Goal: Task Accomplishment & Management: Complete application form

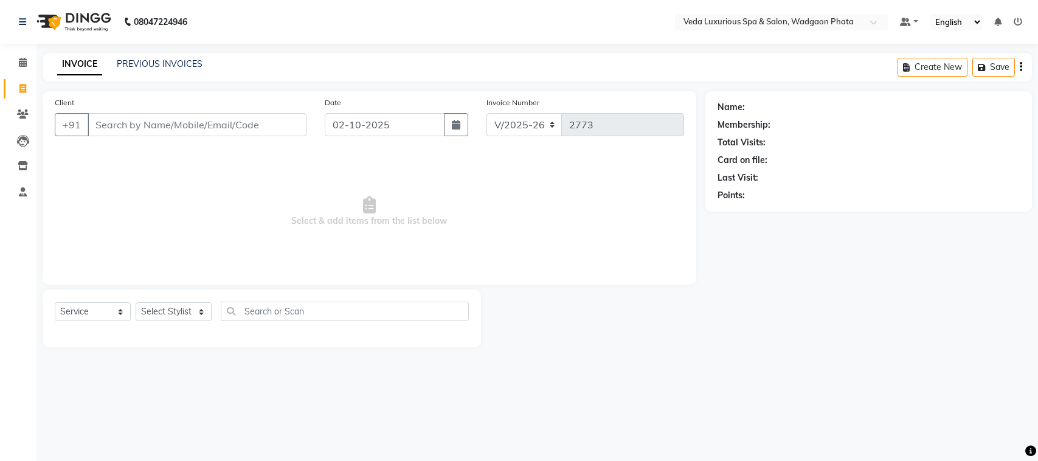
select select "4666"
select select "service"
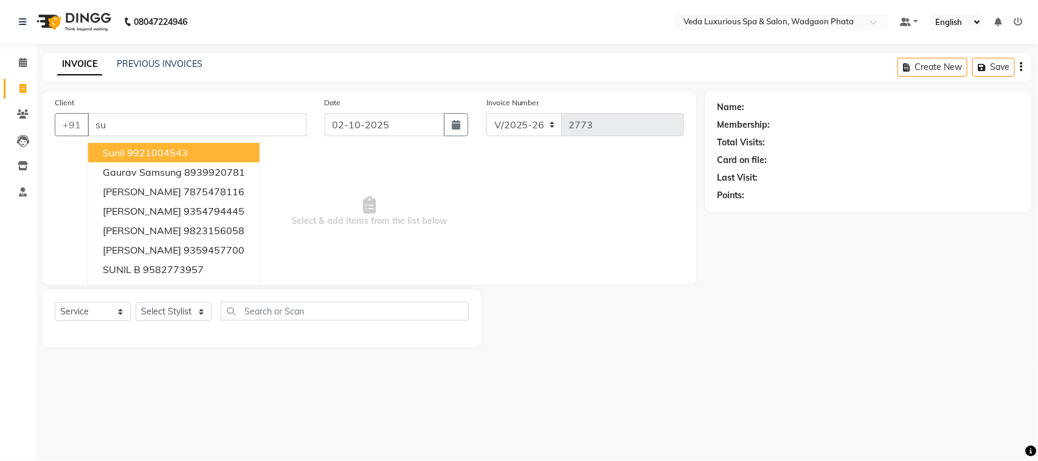
type input "s"
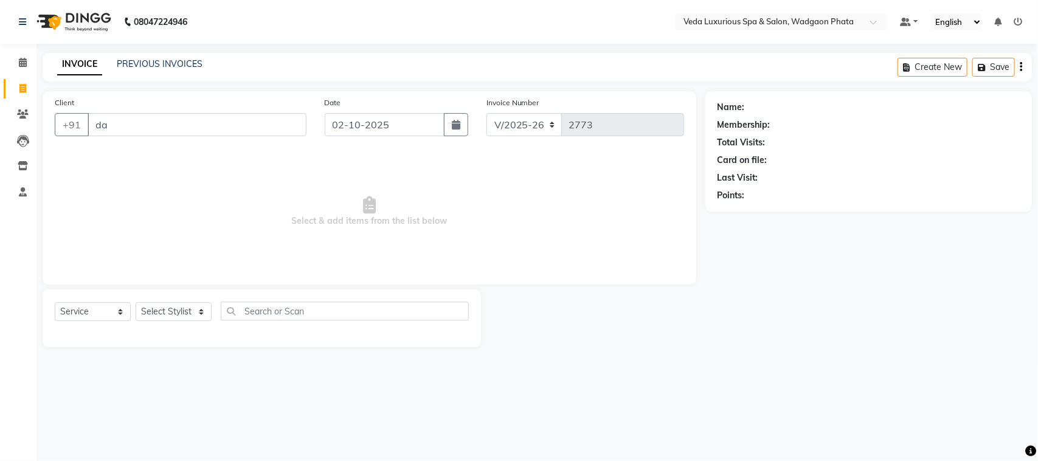
type input "d"
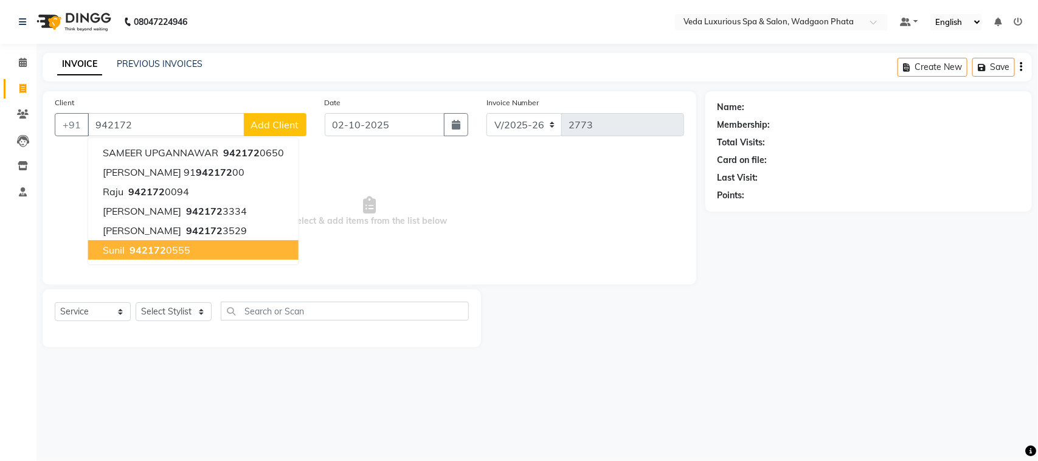
click at [134, 244] on span "942172" at bounding box center [147, 250] width 36 height 12
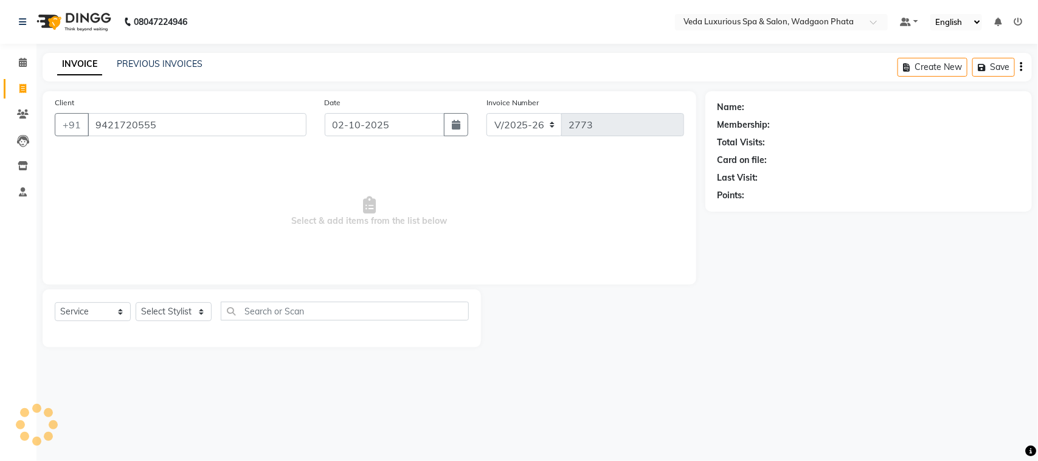
type input "9421720555"
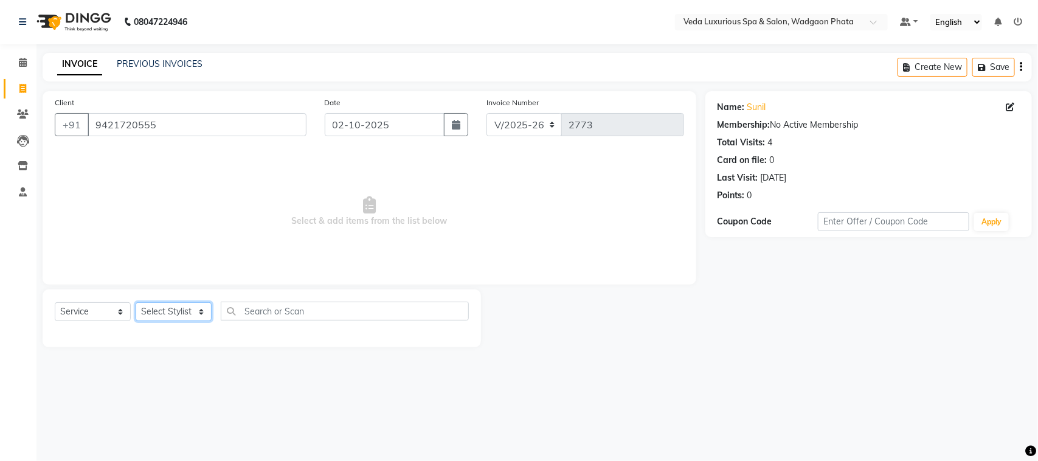
click at [166, 303] on select "Select Stylist [PERSON_NAME] GOLU [PERSON_NAME] [PERSON_NAME] [PERSON_NAME] [PE…" at bounding box center [174, 311] width 76 height 19
select select "27587"
click at [136, 302] on select "Select Stylist [PERSON_NAME] GOLU [PERSON_NAME] [PERSON_NAME] [PERSON_NAME] [PE…" at bounding box center [174, 311] width 76 height 19
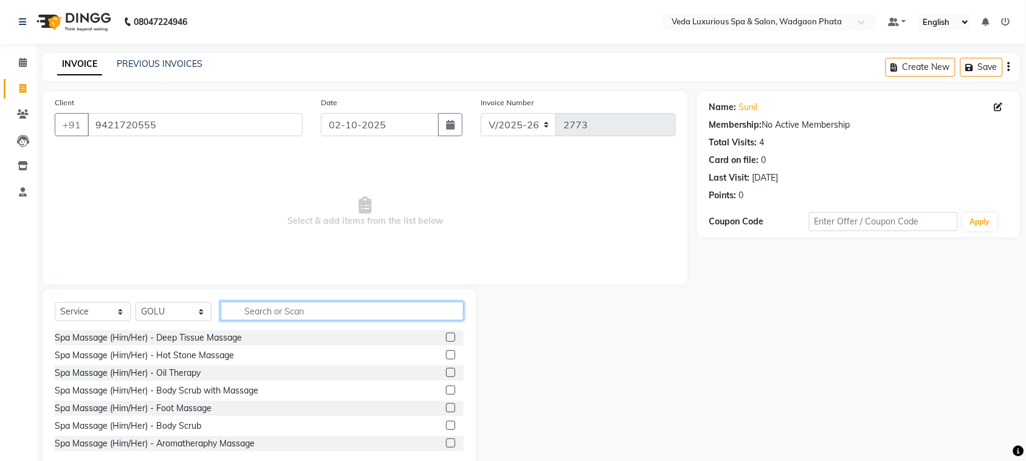
click at [287, 308] on input "text" at bounding box center [342, 311] width 243 height 19
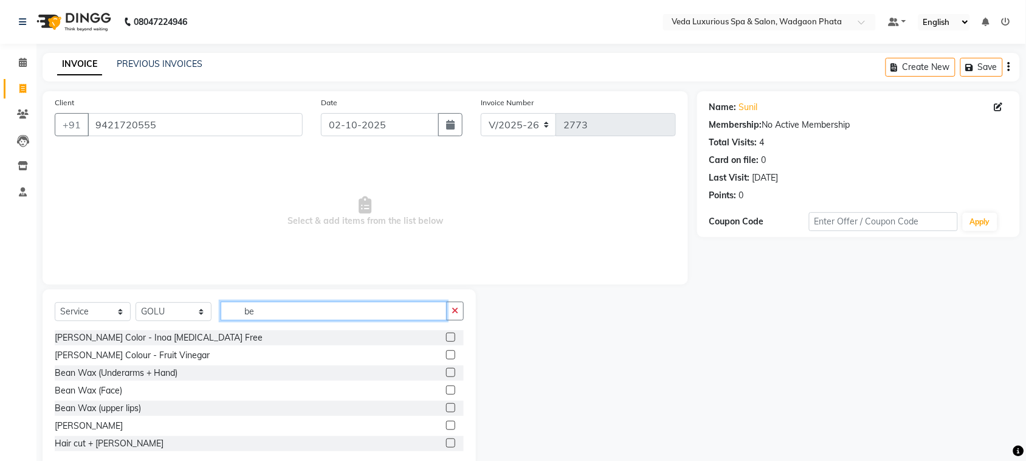
type input "be"
click at [446, 426] on label at bounding box center [450, 425] width 9 height 9
click at [446, 426] on input "checkbox" at bounding box center [450, 426] width 8 height 8
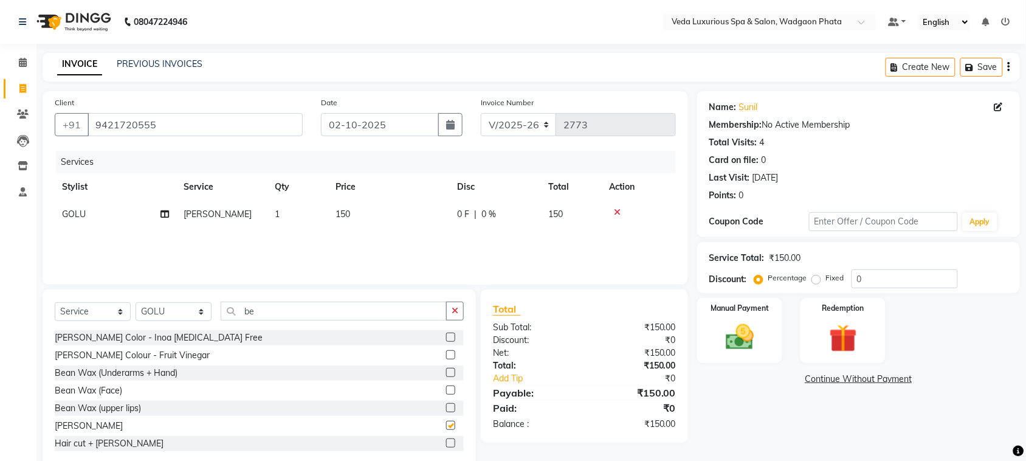
checkbox input "false"
click at [457, 317] on button "button" at bounding box center [455, 311] width 18 height 19
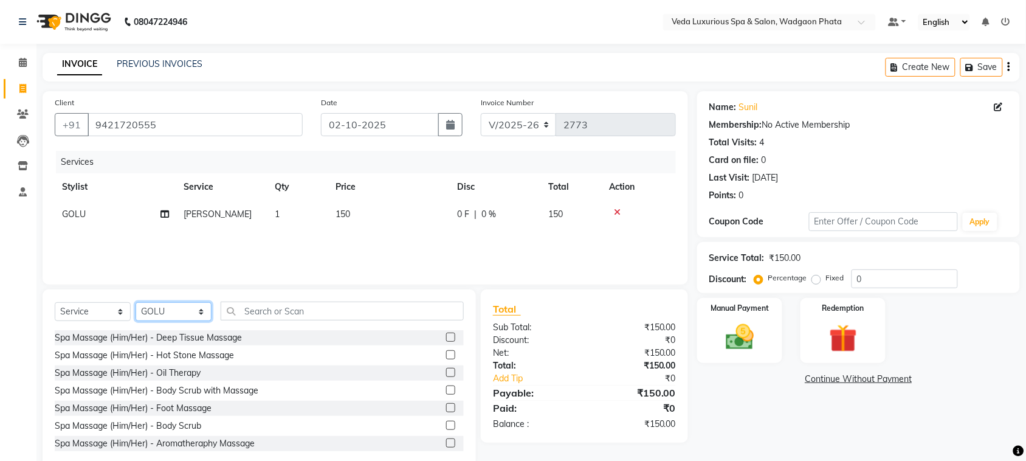
click at [178, 303] on select "Select Stylist [PERSON_NAME] GOLU [PERSON_NAME] [PERSON_NAME] [PERSON_NAME] [PE…" at bounding box center [174, 311] width 76 height 19
select select "44309"
click at [136, 302] on select "Select Stylist [PERSON_NAME] GOLU [PERSON_NAME] [PERSON_NAME] [PERSON_NAME] [PE…" at bounding box center [174, 311] width 76 height 19
click at [446, 334] on label at bounding box center [450, 337] width 9 height 9
click at [446, 334] on input "checkbox" at bounding box center [450, 338] width 8 height 8
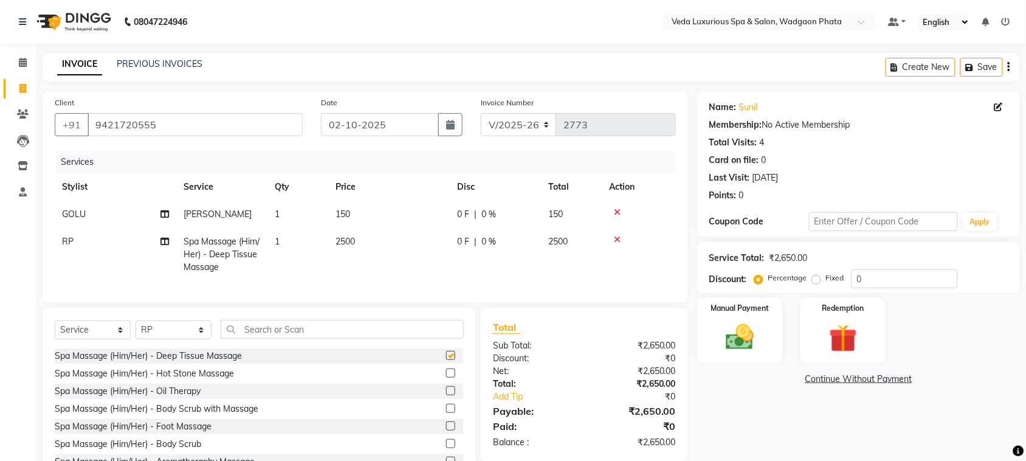
checkbox input "false"
click at [465, 241] on span "0 F" at bounding box center [463, 241] width 12 height 13
select select "44309"
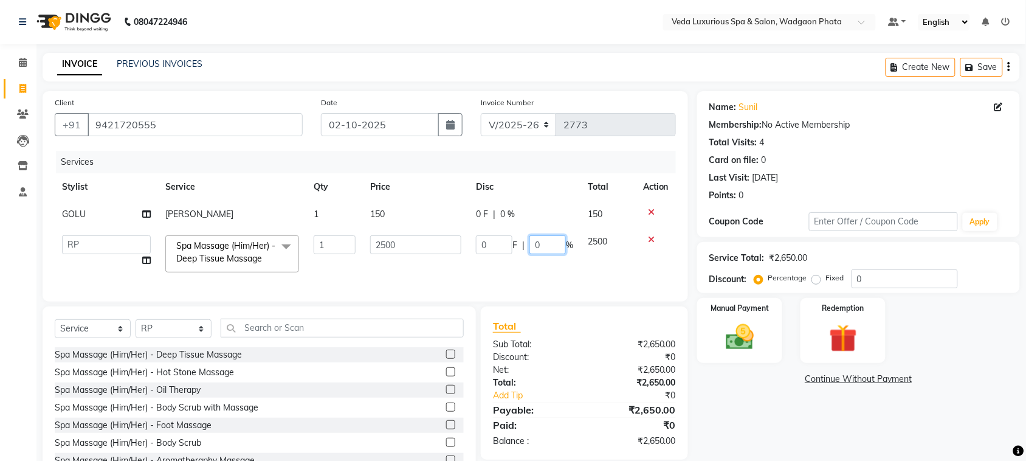
click at [548, 240] on input "0" at bounding box center [547, 244] width 36 height 19
type input "20"
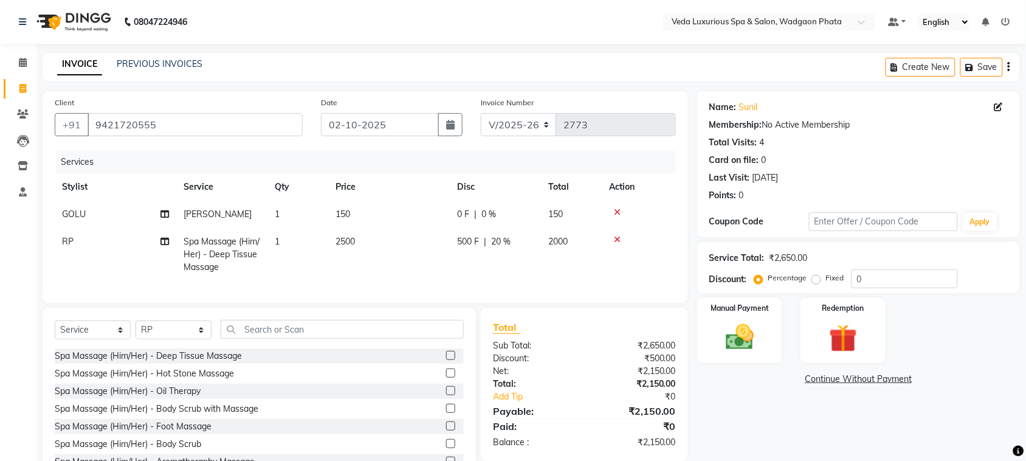
click at [553, 303] on div "Client [PHONE_NUMBER] Date [DATE] Invoice Number V/2025 V/[PHONE_NUMBER] Servic…" at bounding box center [366, 197] width 646 height 212
click at [743, 345] on img at bounding box center [739, 336] width 47 height 33
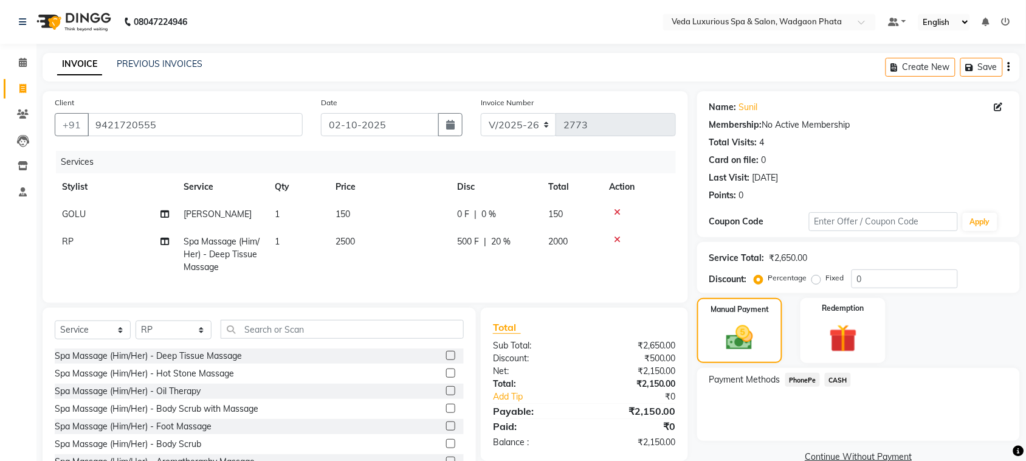
click at [797, 374] on span "PhonePe" at bounding box center [802, 380] width 35 height 14
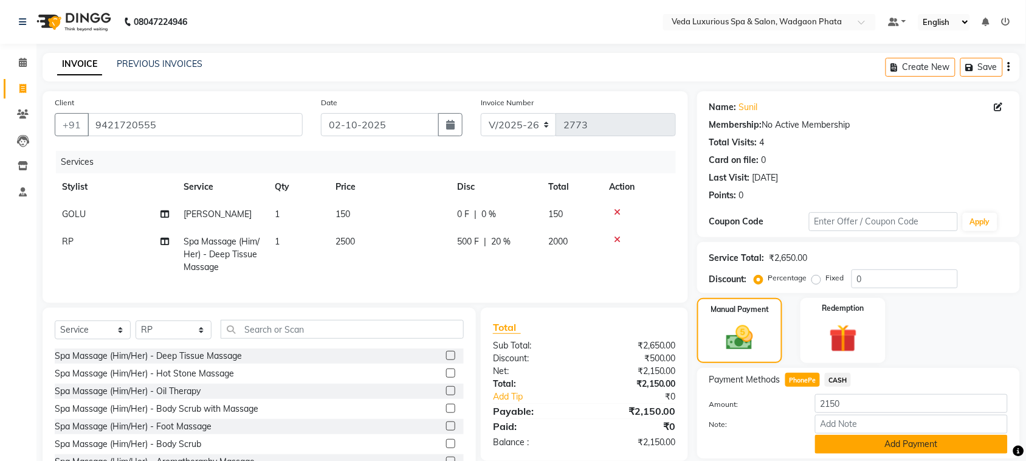
click at [892, 440] on button "Add Payment" at bounding box center [911, 444] width 193 height 19
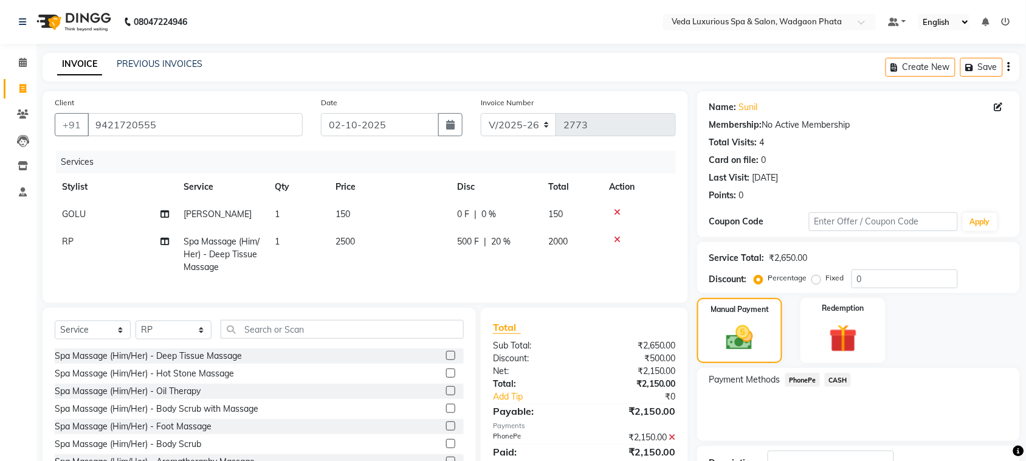
scroll to position [92, 0]
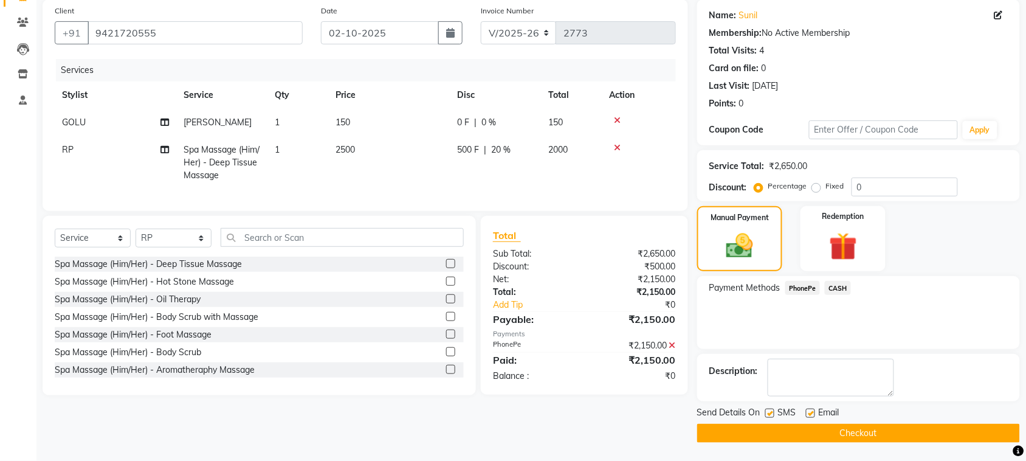
click at [772, 412] on label at bounding box center [769, 413] width 9 height 9
click at [772, 412] on input "checkbox" at bounding box center [769, 414] width 8 height 8
checkbox input "false"
click at [807, 413] on label at bounding box center [810, 413] width 9 height 9
click at [807, 413] on input "checkbox" at bounding box center [810, 414] width 8 height 8
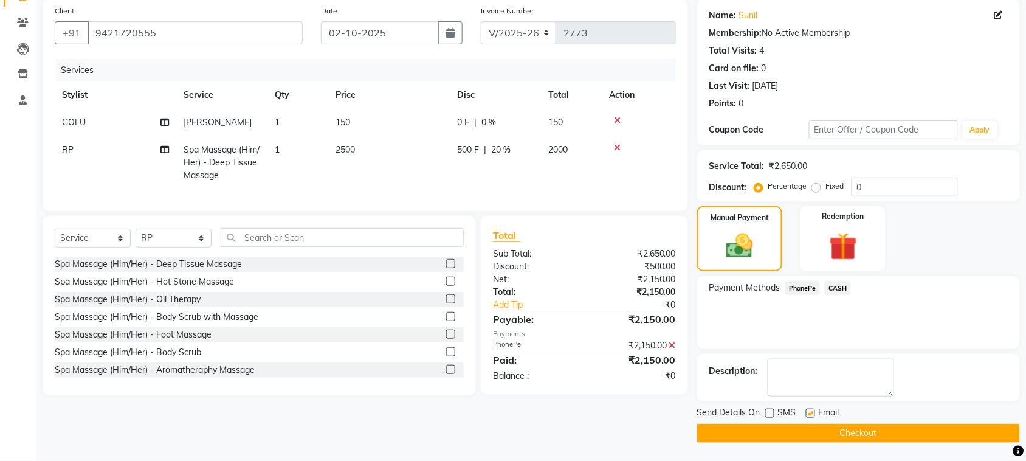
checkbox input "false"
click at [795, 436] on button "Checkout" at bounding box center [858, 433] width 323 height 19
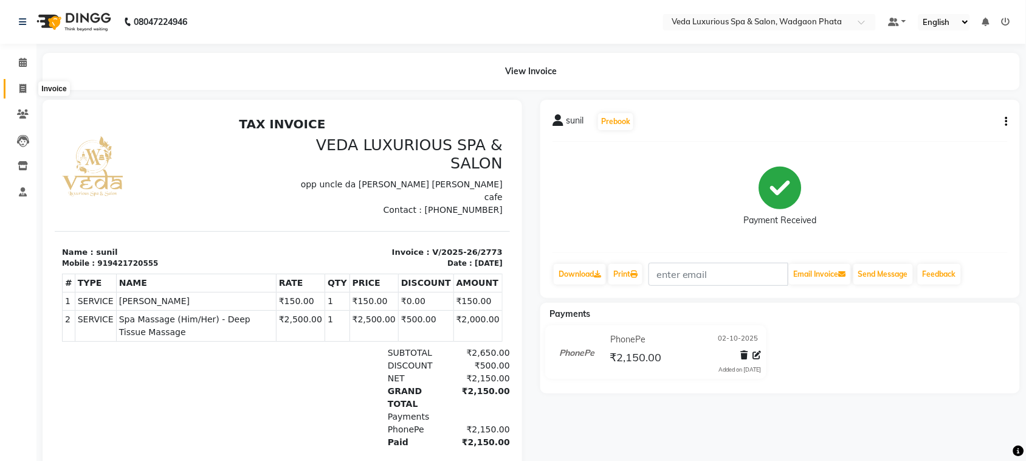
click at [23, 91] on icon at bounding box center [22, 88] width 7 height 9
select select "service"
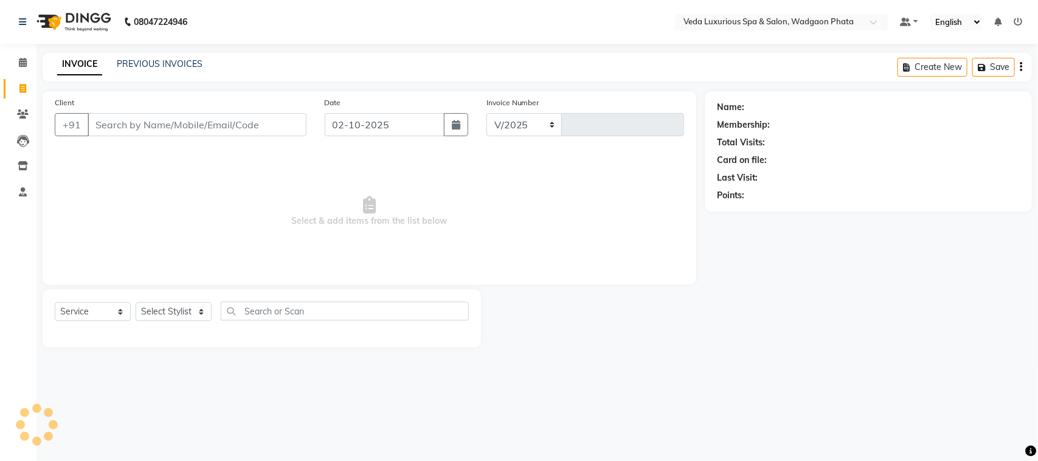
select select "4666"
type input "2774"
click at [117, 120] on input "Client" at bounding box center [197, 124] width 219 height 23
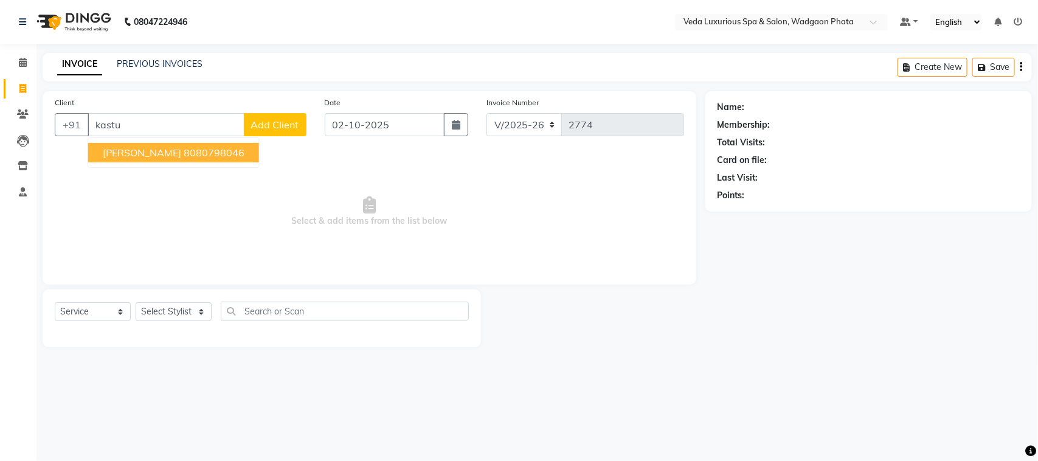
click at [141, 150] on span "[PERSON_NAME]" at bounding box center [142, 153] width 78 height 12
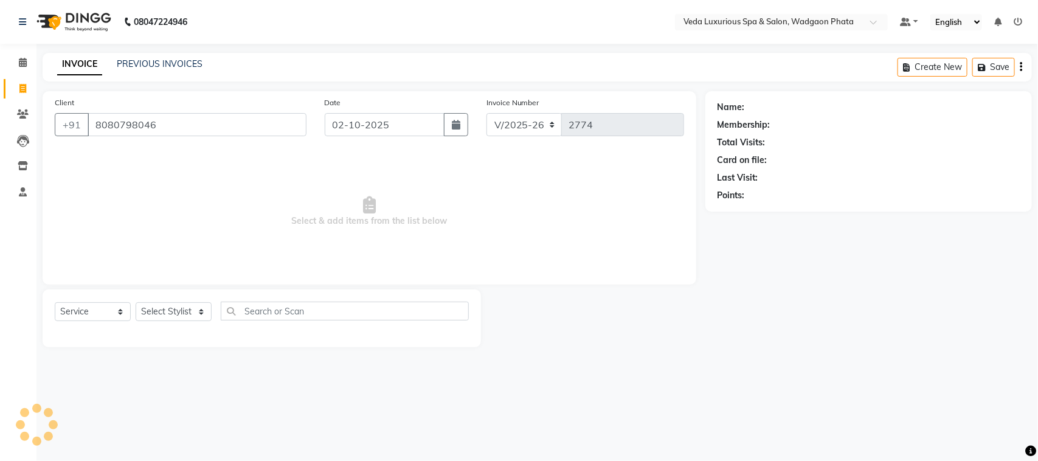
type input "8080798046"
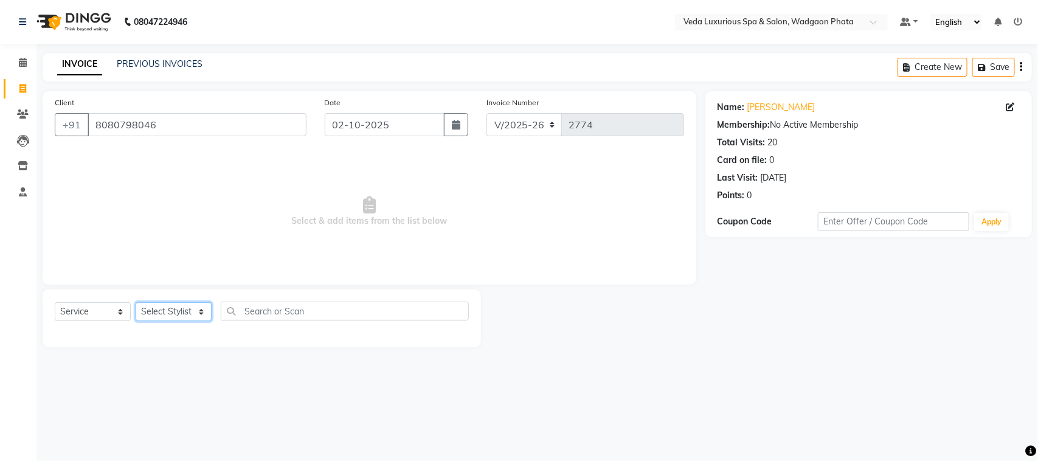
click at [162, 314] on select "Select Stylist [PERSON_NAME] GOLU [PERSON_NAME] [PERSON_NAME] [PERSON_NAME] [PE…" at bounding box center [174, 311] width 76 height 19
select select "50865"
click at [136, 302] on select "Select Stylist [PERSON_NAME] GOLU [PERSON_NAME] [PERSON_NAME] [PERSON_NAME] [PE…" at bounding box center [174, 311] width 76 height 19
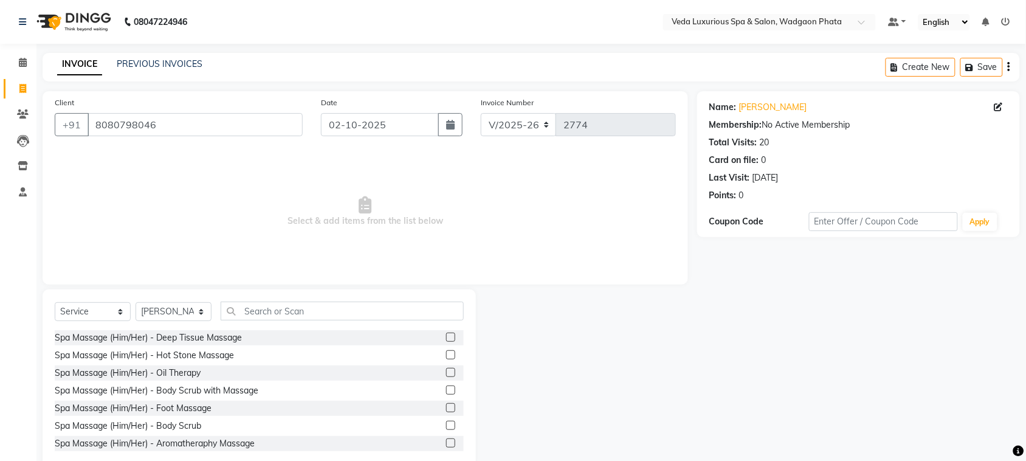
click at [365, 298] on div "Select Service Product Membership Package Voucher Prepaid Gift Card Select Styl…" at bounding box center [259, 378] width 433 height 179
click at [354, 308] on input "text" at bounding box center [342, 311] width 243 height 19
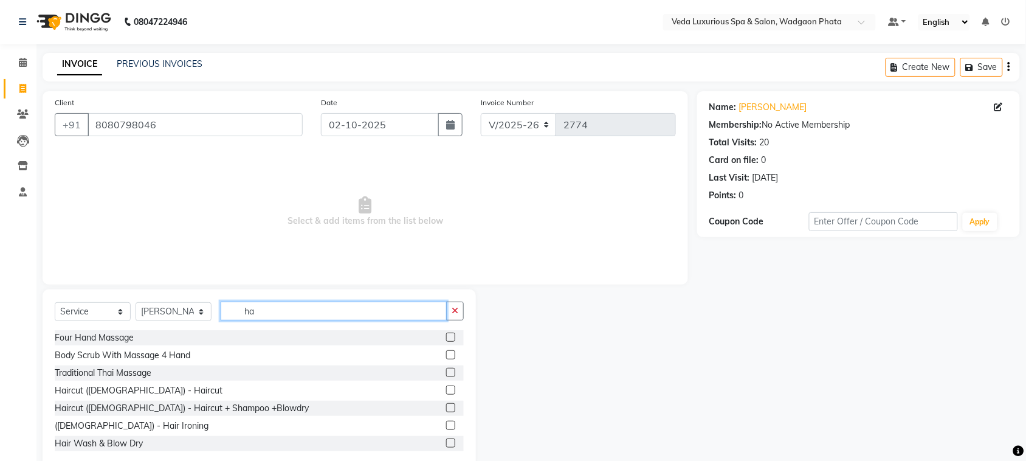
type input "h"
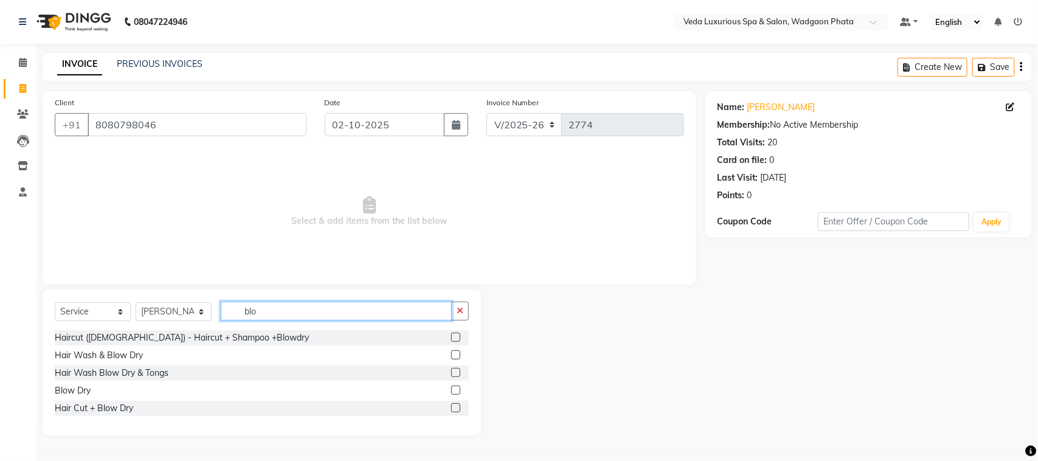
type input "blo"
click at [460, 388] on label at bounding box center [455, 389] width 9 height 9
click at [459, 388] on input "checkbox" at bounding box center [455, 391] width 8 height 8
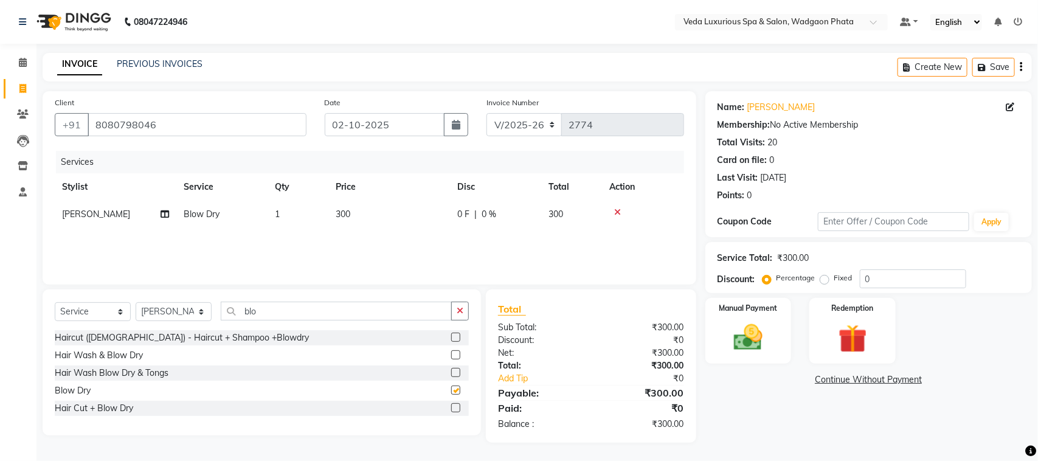
checkbox input "false"
drag, startPoint x: 152, startPoint y: 318, endPoint x: 152, endPoint y: 311, distance: 7.3
click at [152, 312] on select "Select Stylist [PERSON_NAME] GOLU [PERSON_NAME] [PERSON_NAME] [PERSON_NAME] [PE…" at bounding box center [174, 311] width 76 height 19
click at [152, 311] on select "Select Stylist [PERSON_NAME] GOLU [PERSON_NAME] [PERSON_NAME] [PERSON_NAME] [PE…" at bounding box center [174, 311] width 76 height 19
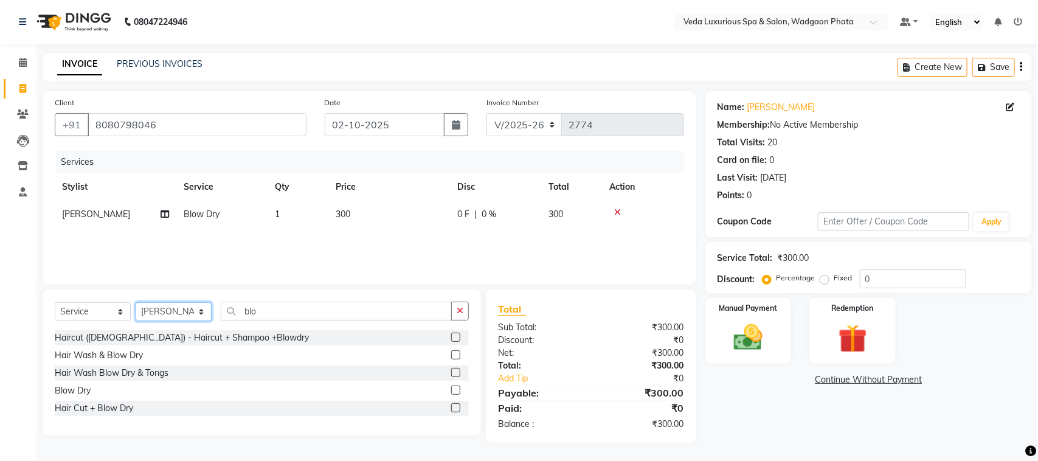
select select "58145"
click at [136, 302] on select "Select Stylist [PERSON_NAME] GOLU [PERSON_NAME] [PERSON_NAME] [PERSON_NAME] [PE…" at bounding box center [174, 311] width 76 height 19
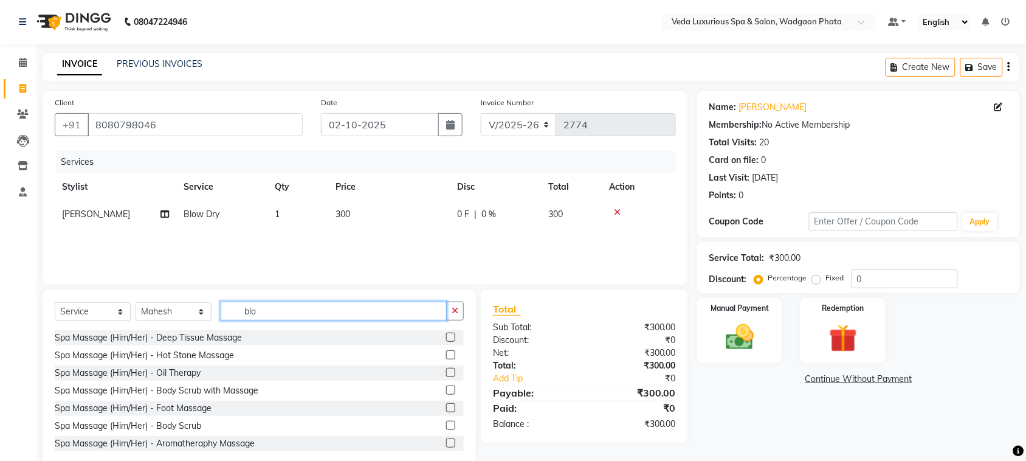
click at [376, 306] on input "blo" at bounding box center [334, 311] width 226 height 19
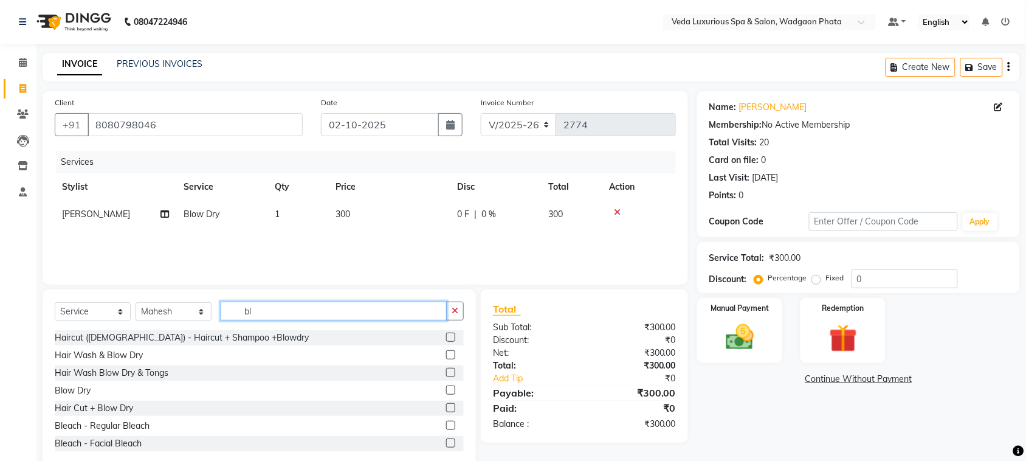
type input "blo"
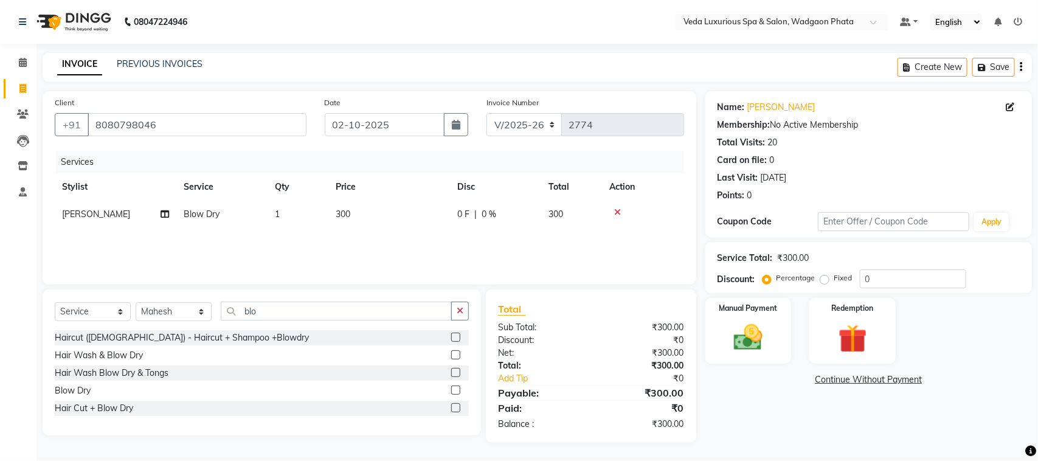
click at [457, 392] on label at bounding box center [455, 389] width 9 height 9
click at [457, 392] on input "checkbox" at bounding box center [455, 391] width 8 height 8
checkbox input "false"
click at [475, 205] on td "0 F | 0 %" at bounding box center [495, 214] width 91 height 27
select select "50865"
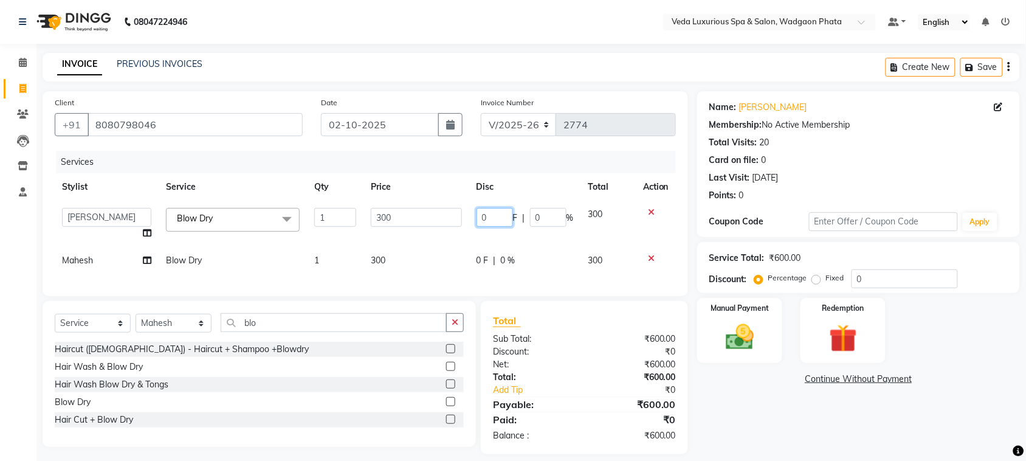
click at [497, 217] on input "0" at bounding box center [495, 217] width 36 height 19
type input "100"
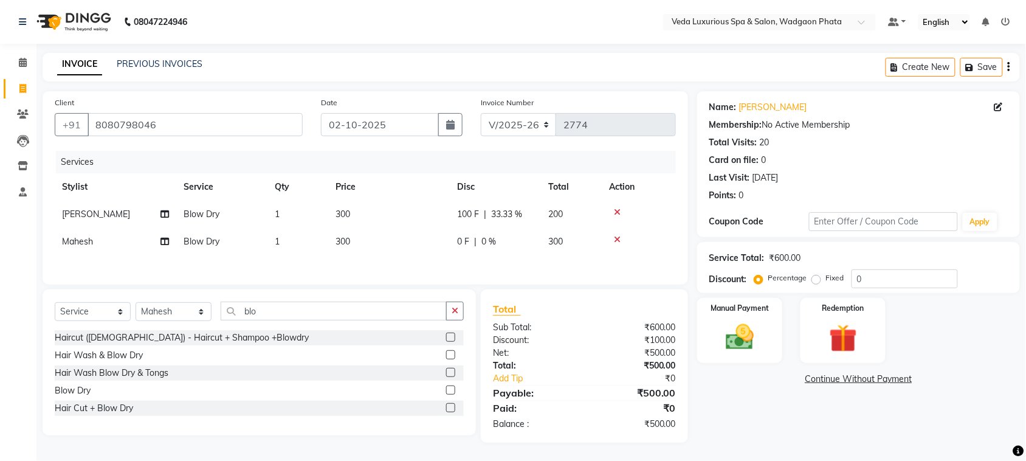
click at [499, 235] on tbody "[PERSON_NAME] Blow Dry 1 300 100 F | 33.33 % 200 Mahesh Blow Dry 1 300 0 F | 0 …" at bounding box center [365, 228] width 621 height 55
click at [472, 238] on div "0 F | 0 %" at bounding box center [495, 241] width 77 height 13
select select "58145"
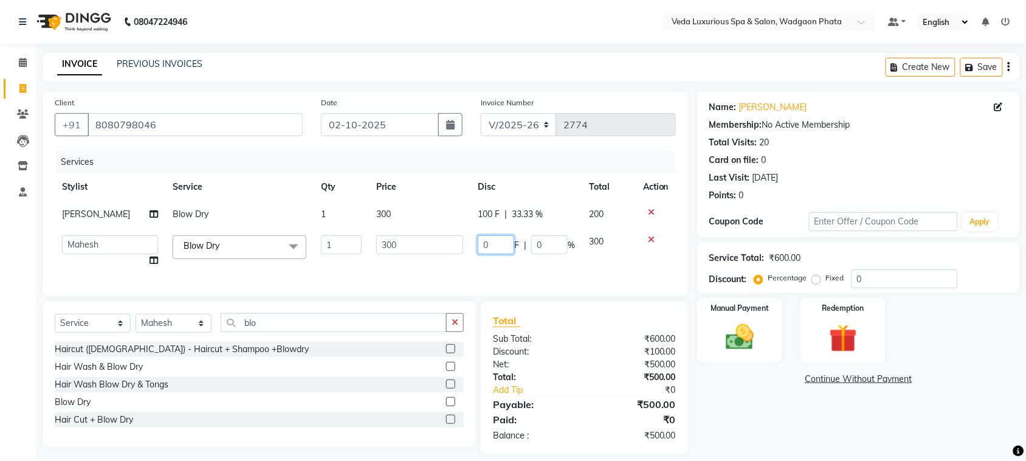
click at [498, 241] on input "0" at bounding box center [496, 244] width 36 height 19
type input "100"
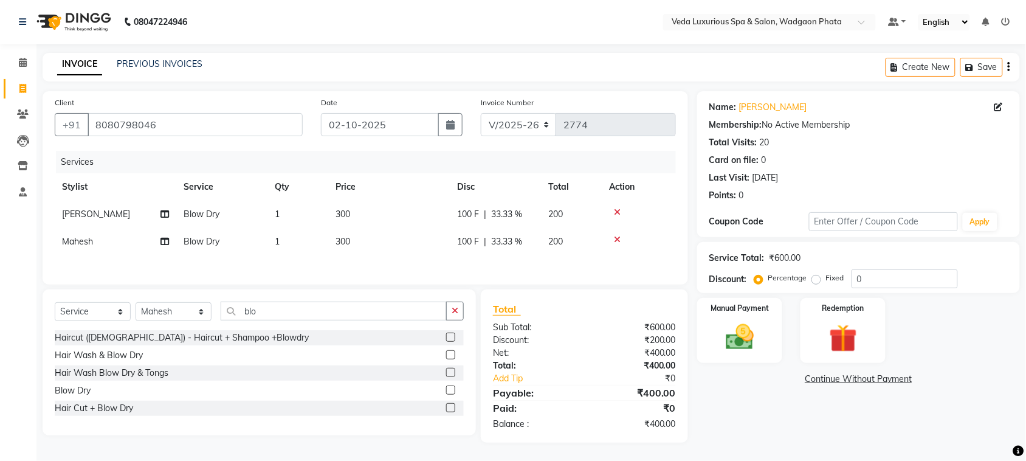
click at [505, 267] on div "Services Stylist Service Qty Price Disc Total Action [PERSON_NAME] Blow Dry 1 3…" at bounding box center [365, 212] width 621 height 122
click at [737, 312] on div "Manual Payment" at bounding box center [739, 331] width 89 height 68
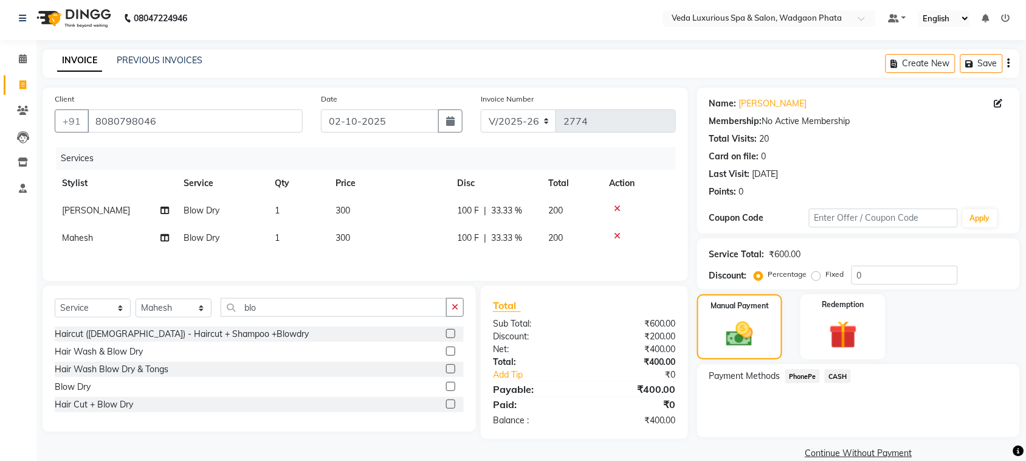
click at [836, 379] on span "CASH" at bounding box center [838, 376] width 26 height 14
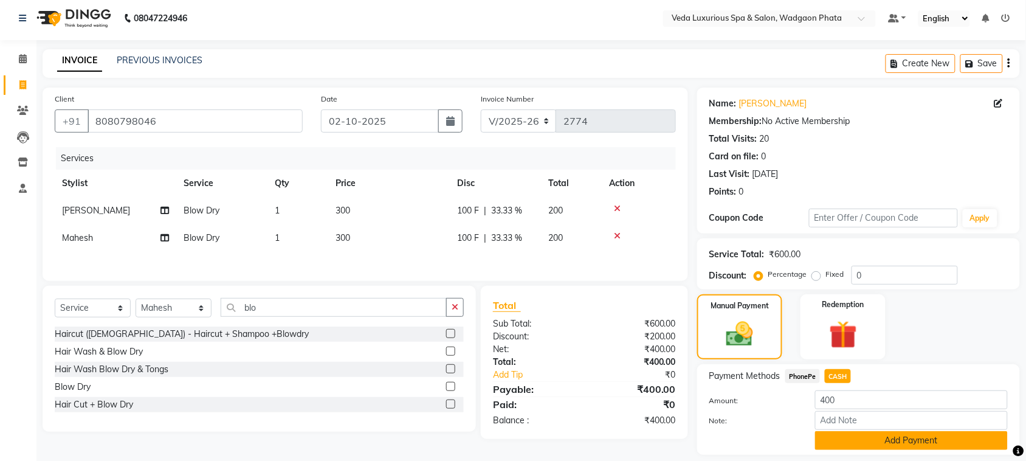
click at [869, 433] on button "Add Payment" at bounding box center [911, 440] width 193 height 19
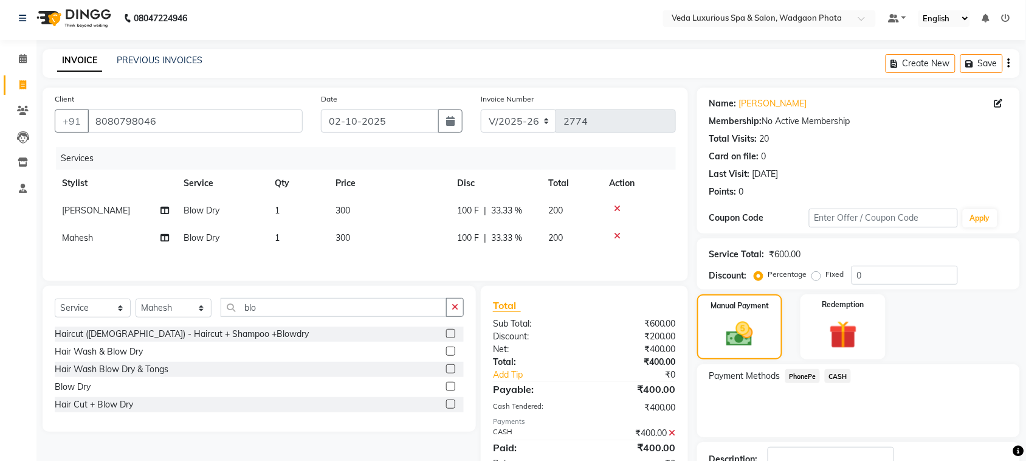
scroll to position [92, 0]
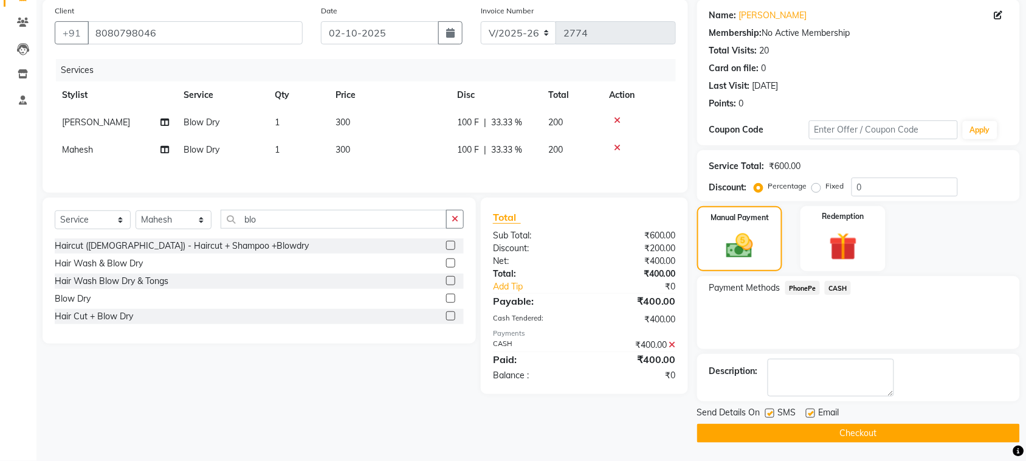
click at [965, 442] on button "Checkout" at bounding box center [858, 433] width 323 height 19
